Goal: Entertainment & Leisure: Consume media (video, audio)

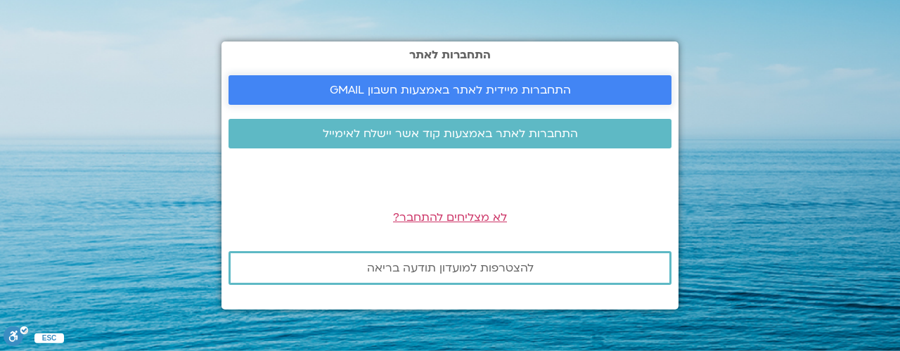
click at [482, 84] on span "התחברות מיידית לאתר באמצעות חשבון GMAIL" at bounding box center [450, 90] width 241 height 13
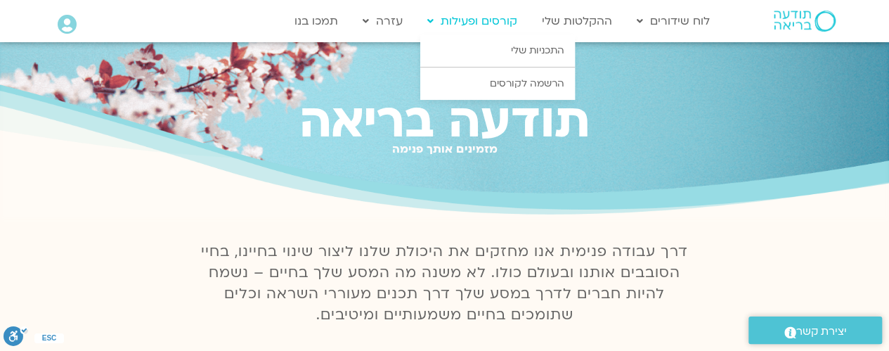
scroll to position [70, 0]
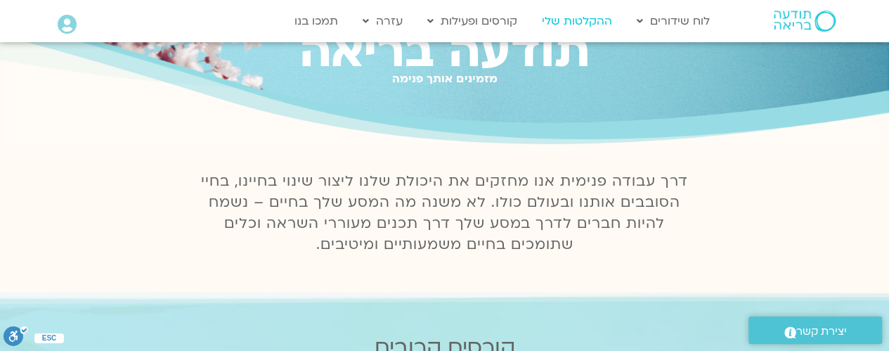
click at [585, 19] on link "ההקלטות שלי" at bounding box center [577, 21] width 84 height 27
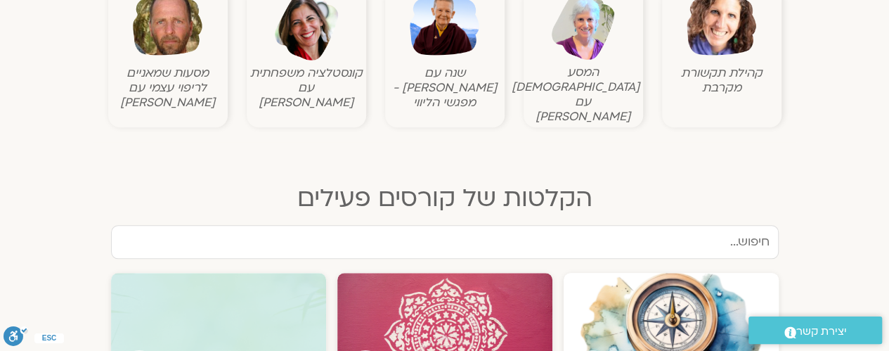
scroll to position [562, 0]
click at [440, 37] on img at bounding box center [445, 26] width 70 height 70
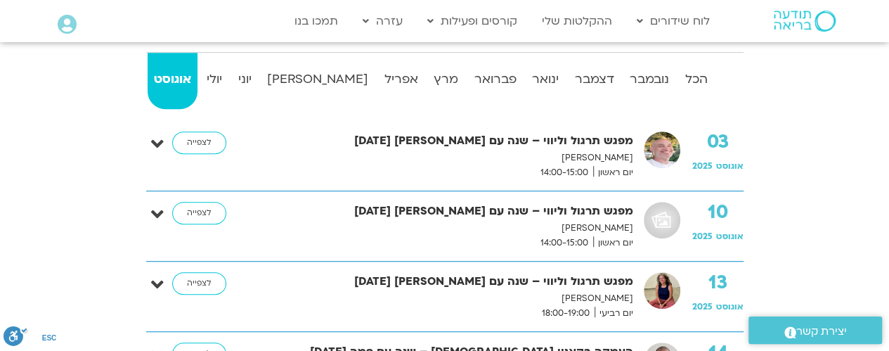
scroll to position [351, 0]
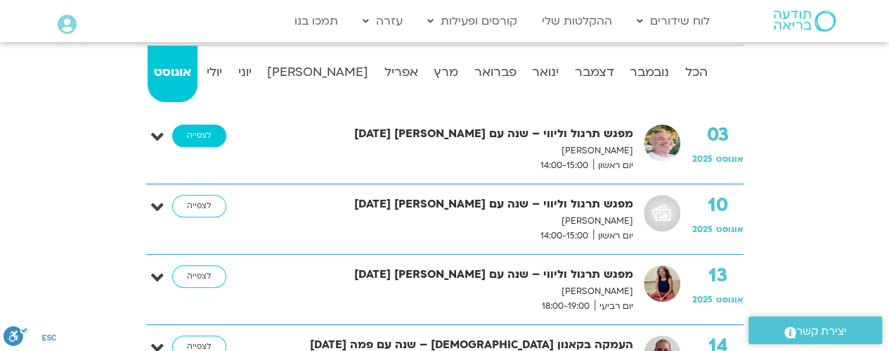
click at [194, 134] on link "לצפייה" at bounding box center [199, 135] width 54 height 22
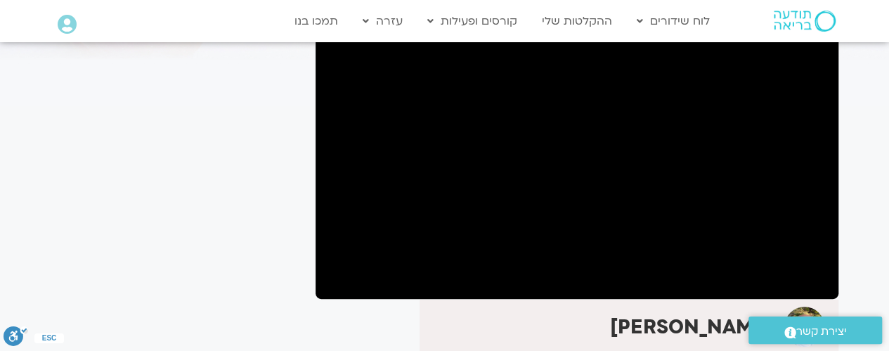
click at [846, 103] on section "לספריית ה-VOD להקלטות שלי מפגש תרגול וליווי – שנה עם [PERSON_NAME] [DATE] [PERS…" at bounding box center [444, 319] width 889 height 814
click at [575, 20] on link "ההקלטות שלי" at bounding box center [577, 21] width 84 height 27
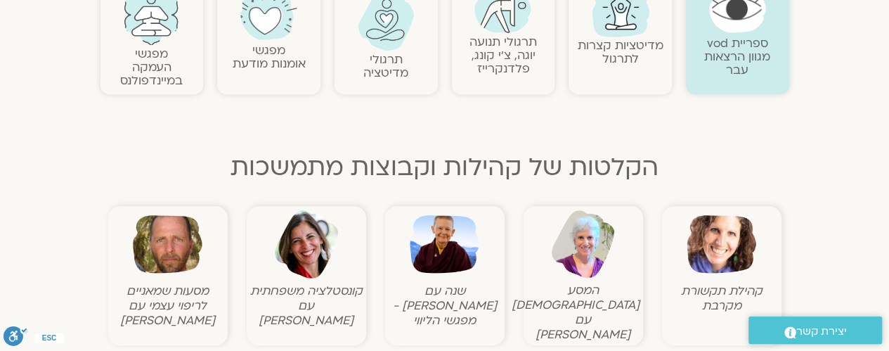
scroll to position [422, 0]
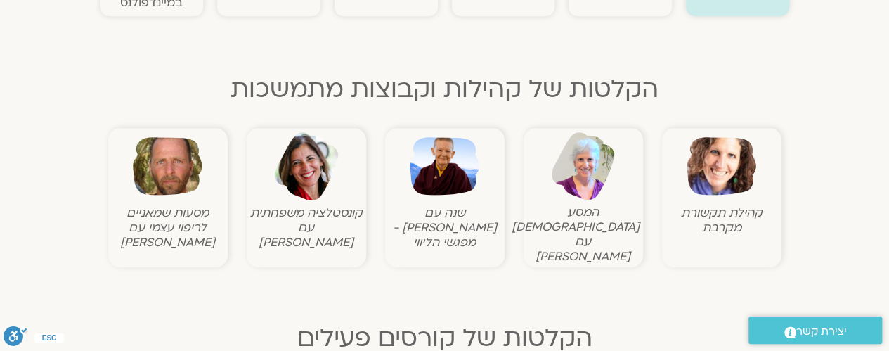
click at [448, 168] on img at bounding box center [445, 166] width 70 height 70
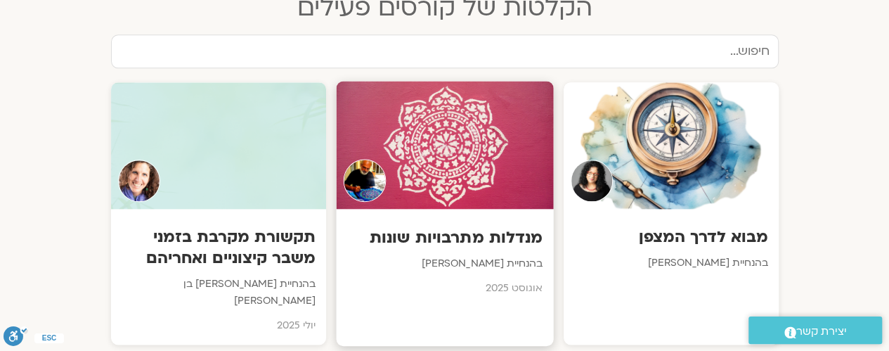
scroll to position [844, 0]
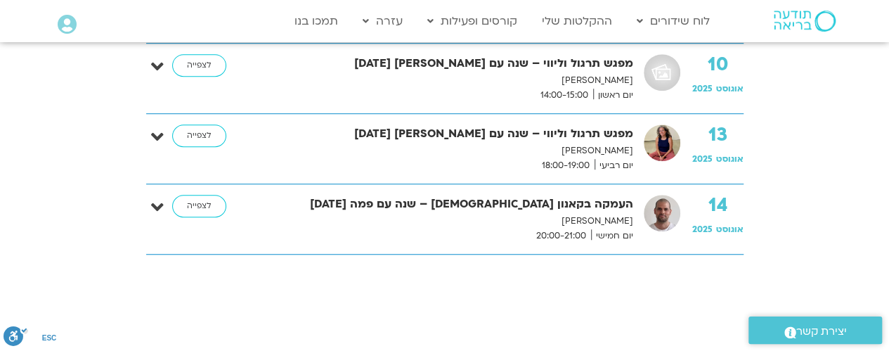
scroll to position [422, 0]
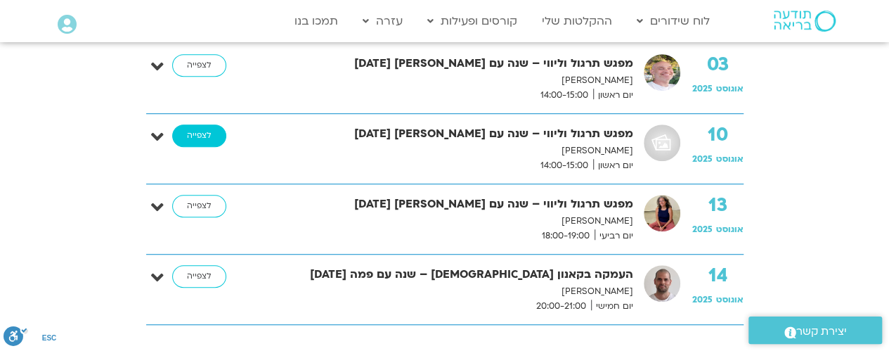
click at [195, 134] on link "לצפייה" at bounding box center [199, 135] width 54 height 22
